Goal: Find specific page/section: Find specific page/section

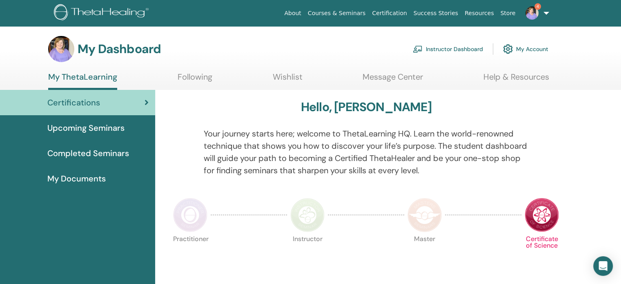
click at [467, 50] on link "Instructor Dashboard" at bounding box center [448, 49] width 70 height 18
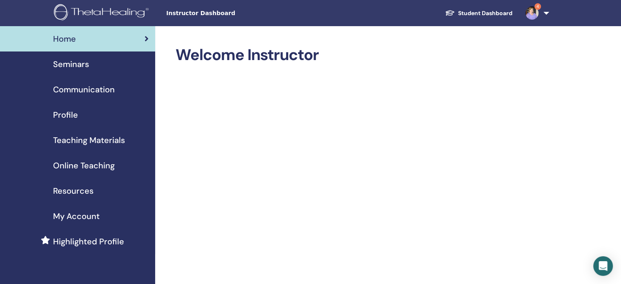
click at [67, 61] on span "Seminars" at bounding box center [71, 64] width 36 height 12
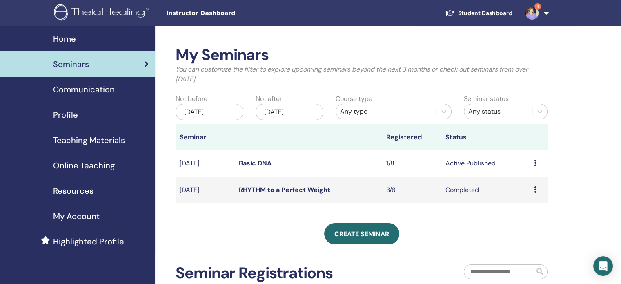
click at [533, 162] on td "Preview Edit Attendees Cancel" at bounding box center [539, 163] width 18 height 27
click at [535, 162] on icon at bounding box center [535, 163] width 2 height 7
click at [534, 171] on link "Preview" at bounding box center [525, 169] width 23 height 9
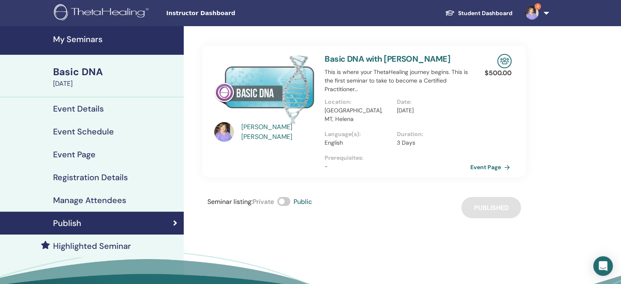
click at [496, 161] on link "Event Page" at bounding box center [491, 167] width 43 height 12
